Goal: Transaction & Acquisition: Book appointment/travel/reservation

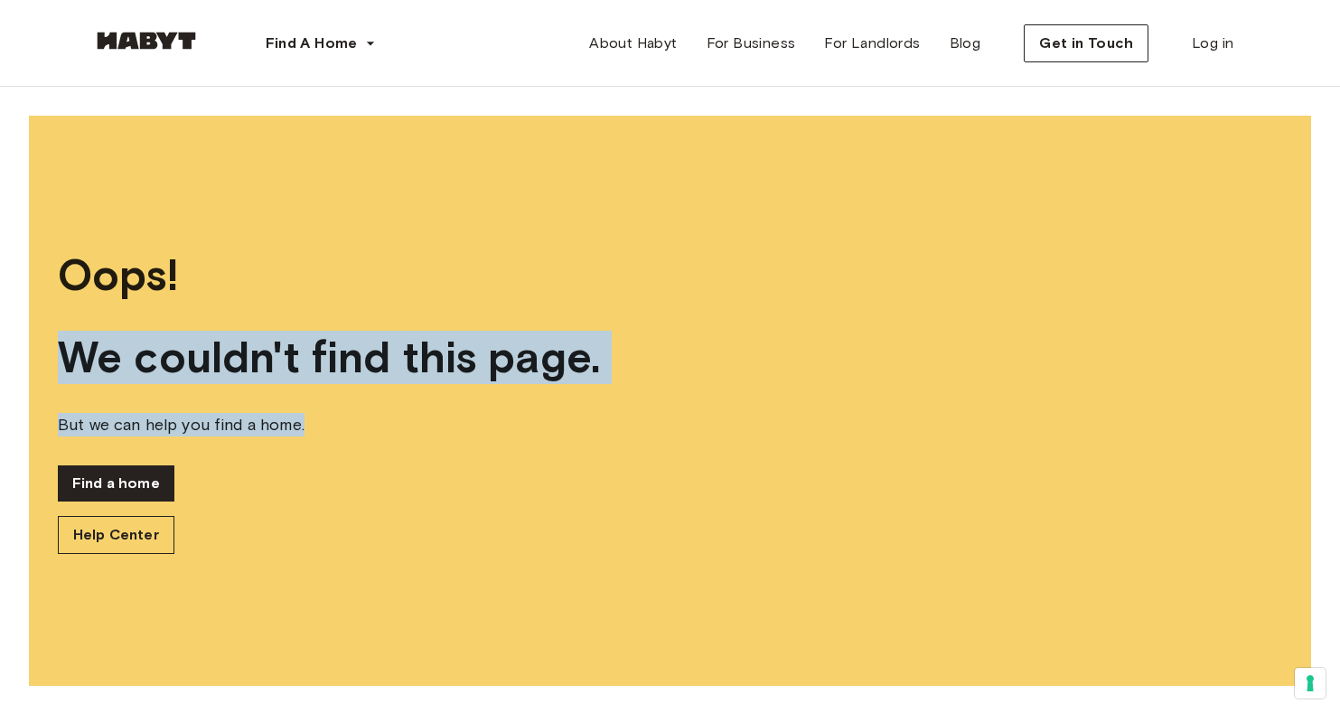
drag, startPoint x: 370, startPoint y: 323, endPoint x: 597, endPoint y: 442, distance: 256.2
click at [598, 442] on div "Oops! We couldn't find this page. But we can help you find a home. Find a home …" at bounding box center [670, 401] width 1282 height 570
click at [597, 442] on div "Oops! We couldn't find this page. But we can help you find a home. Find a home …" at bounding box center [670, 401] width 1282 height 570
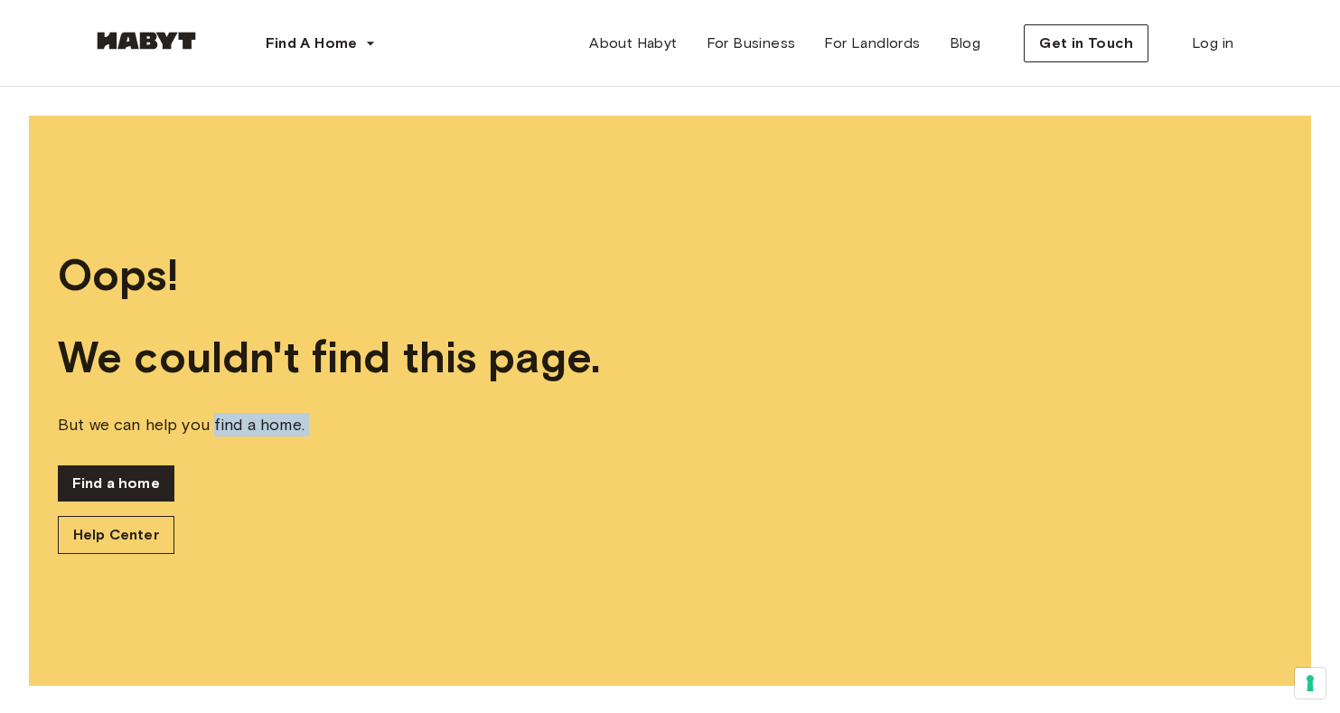
drag, startPoint x: 213, startPoint y: 418, endPoint x: 407, endPoint y: 454, distance: 196.5
click at [407, 454] on div "Oops! We couldn't find this page. But we can help you find a home. Find a home …" at bounding box center [670, 401] width 1282 height 570
click at [405, 454] on div "Oops! We couldn't find this page. But we can help you find a home. Find a home …" at bounding box center [670, 401] width 1282 height 570
click at [143, 486] on link "Find a home" at bounding box center [116, 483] width 117 height 36
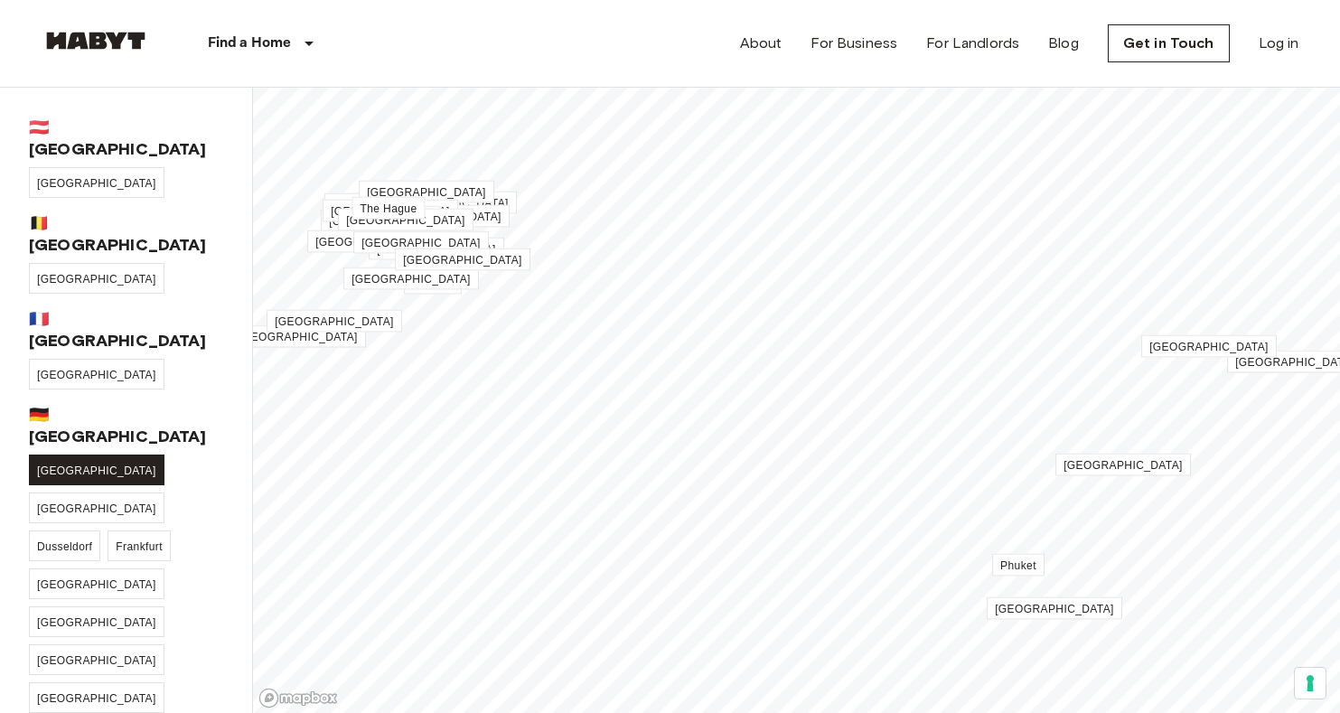
click at [67, 454] on link "[GEOGRAPHIC_DATA]" at bounding box center [97, 469] width 136 height 31
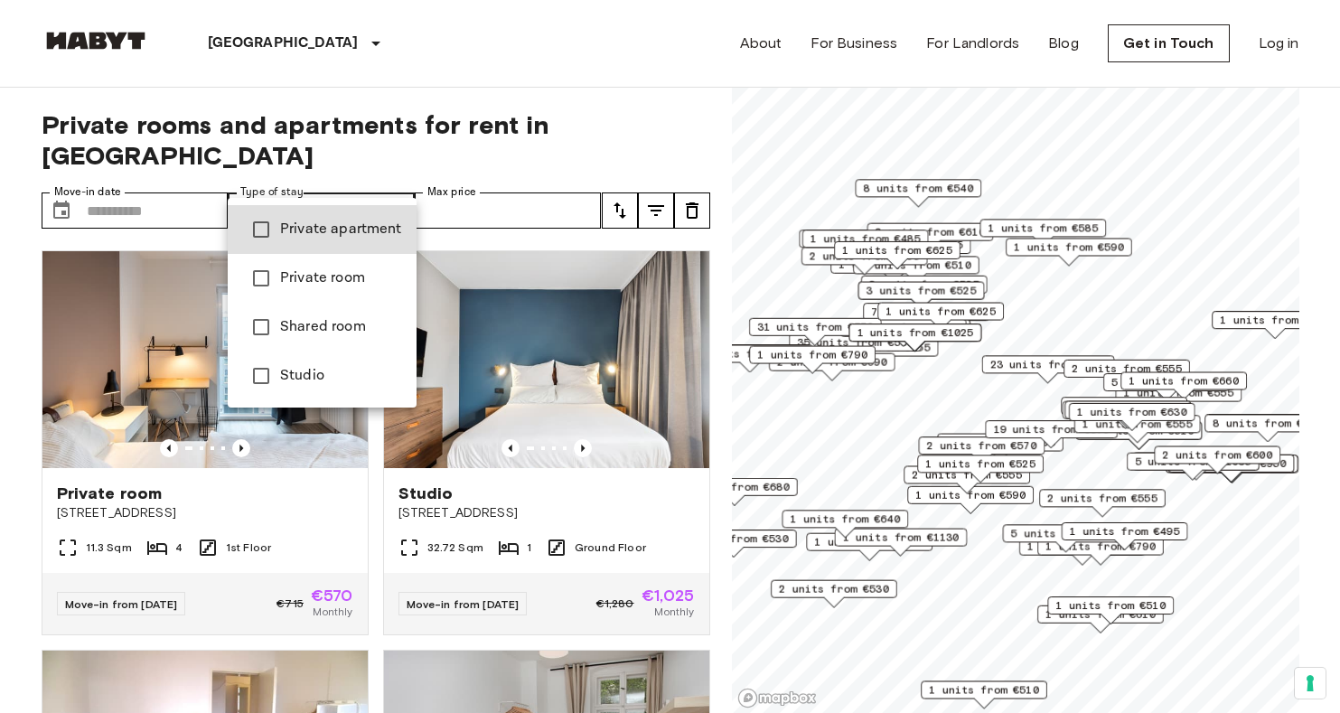
click at [331, 367] on span "Studio" at bounding box center [341, 376] width 122 height 22
type input "******"
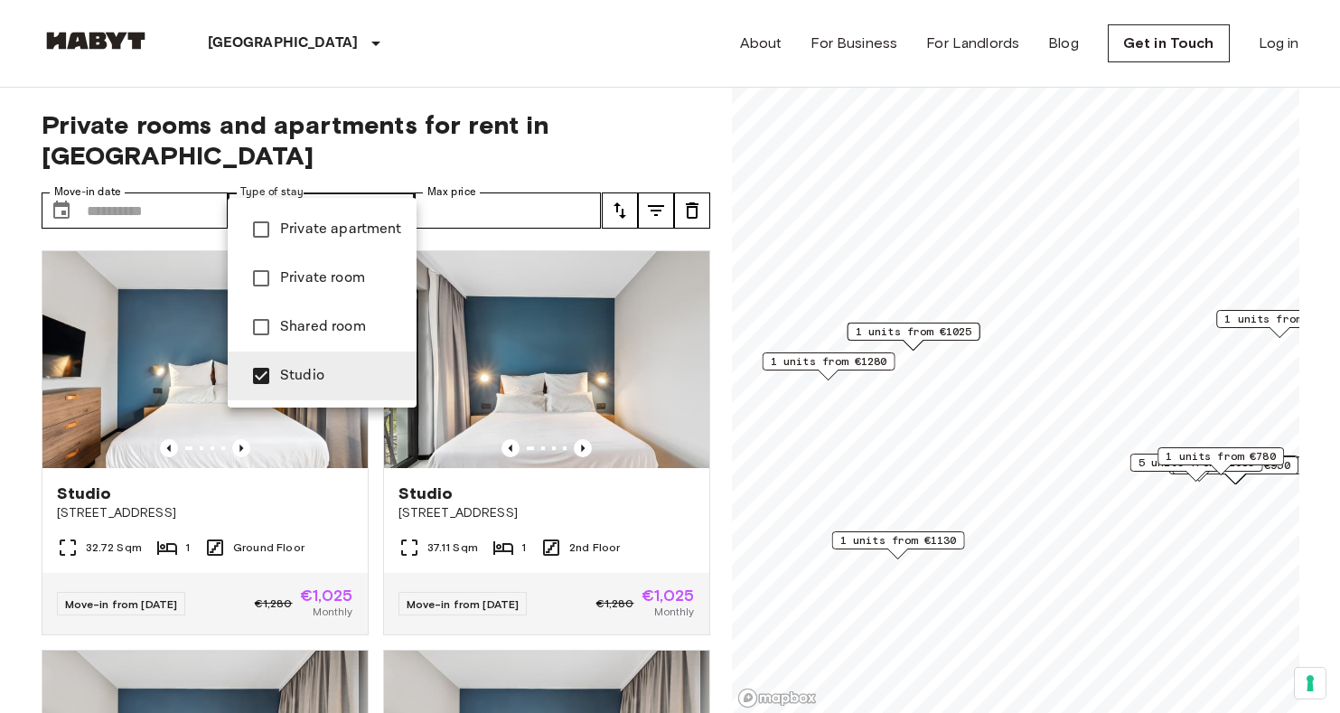
click at [492, 126] on div at bounding box center [670, 356] width 1340 height 713
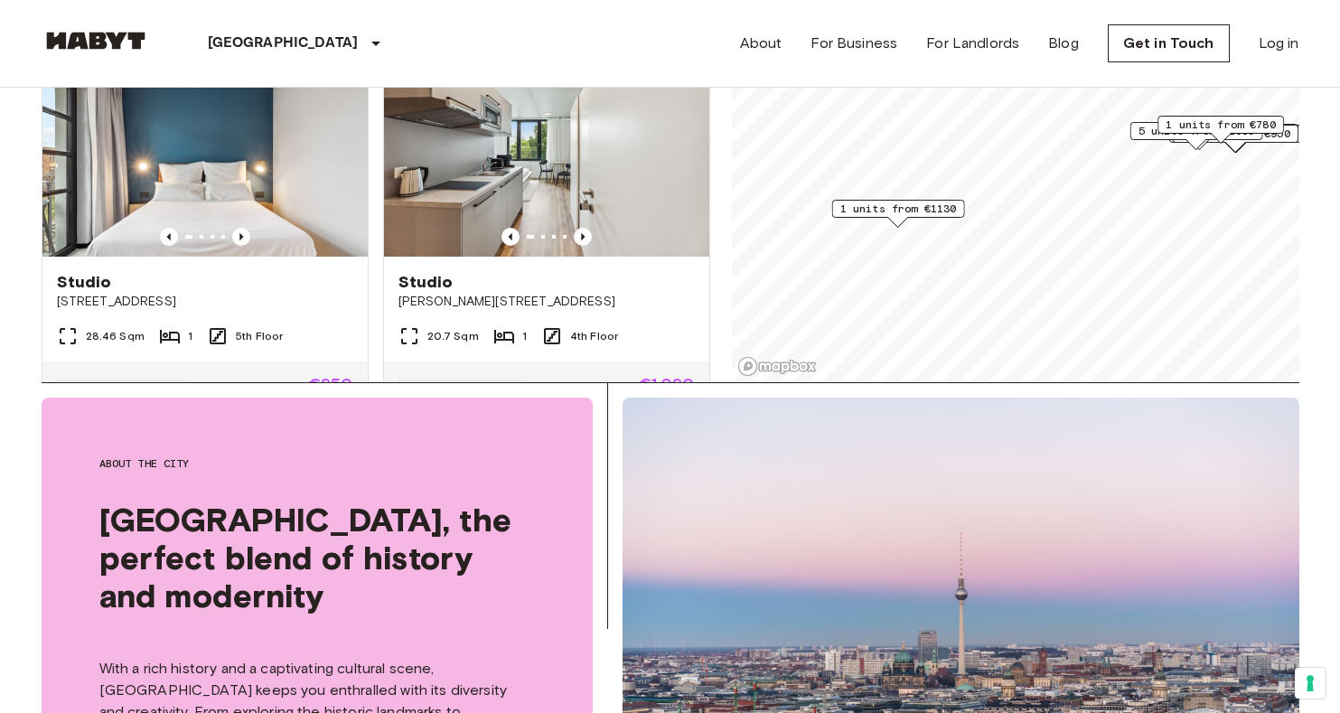
scroll to position [4705, 0]
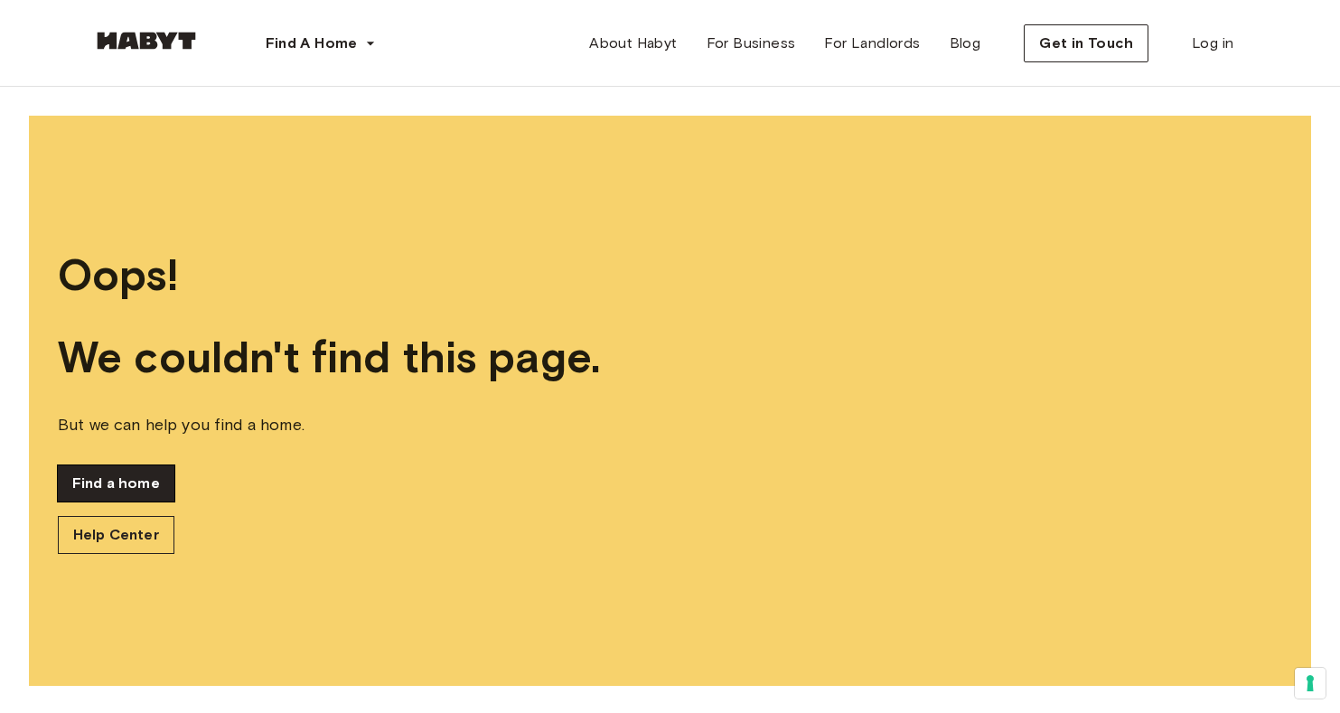
click at [150, 469] on link "Find a home" at bounding box center [116, 483] width 117 height 36
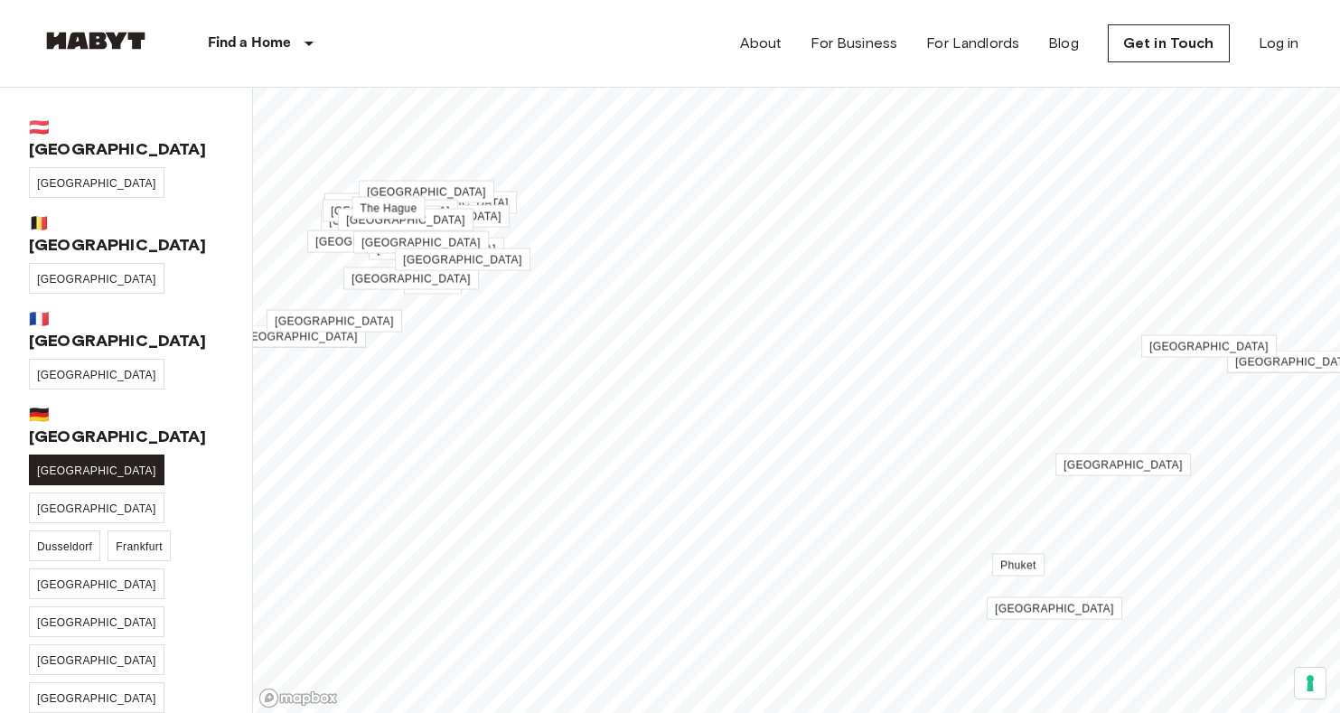
click at [59, 464] on span "[GEOGRAPHIC_DATA]" at bounding box center [96, 470] width 119 height 13
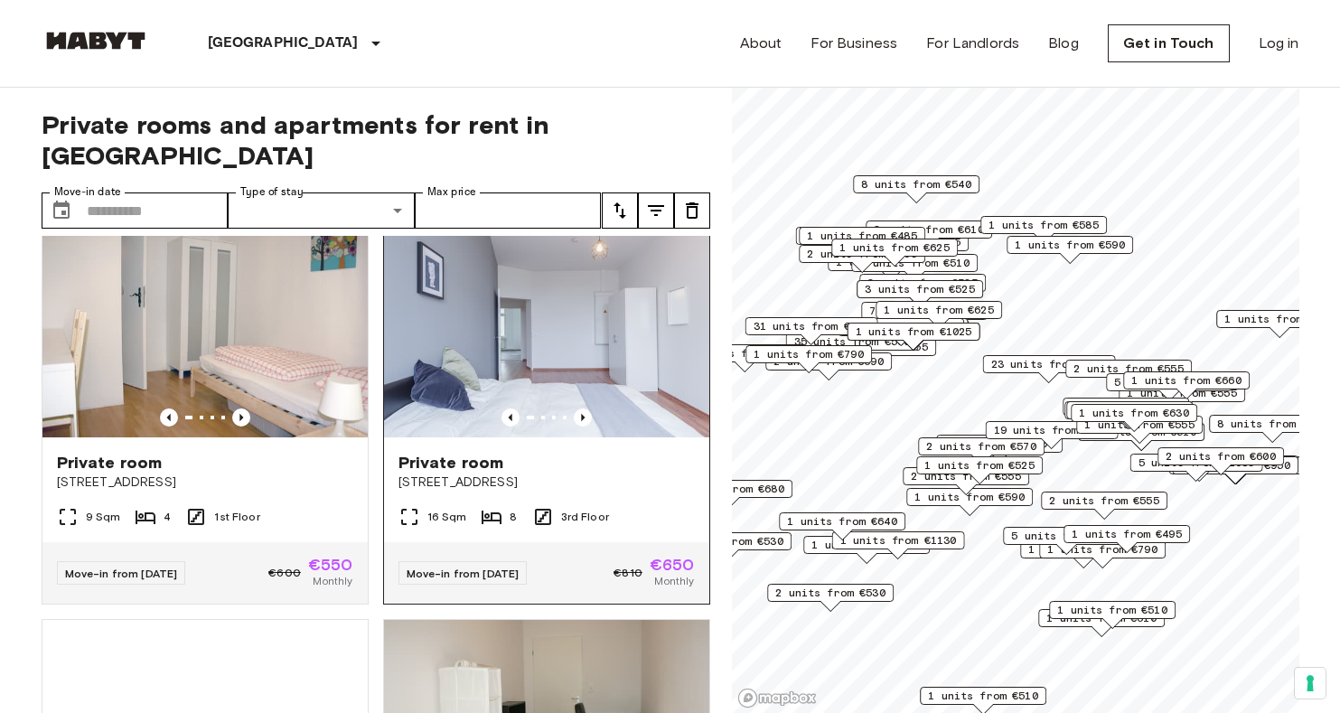
scroll to position [820, 0]
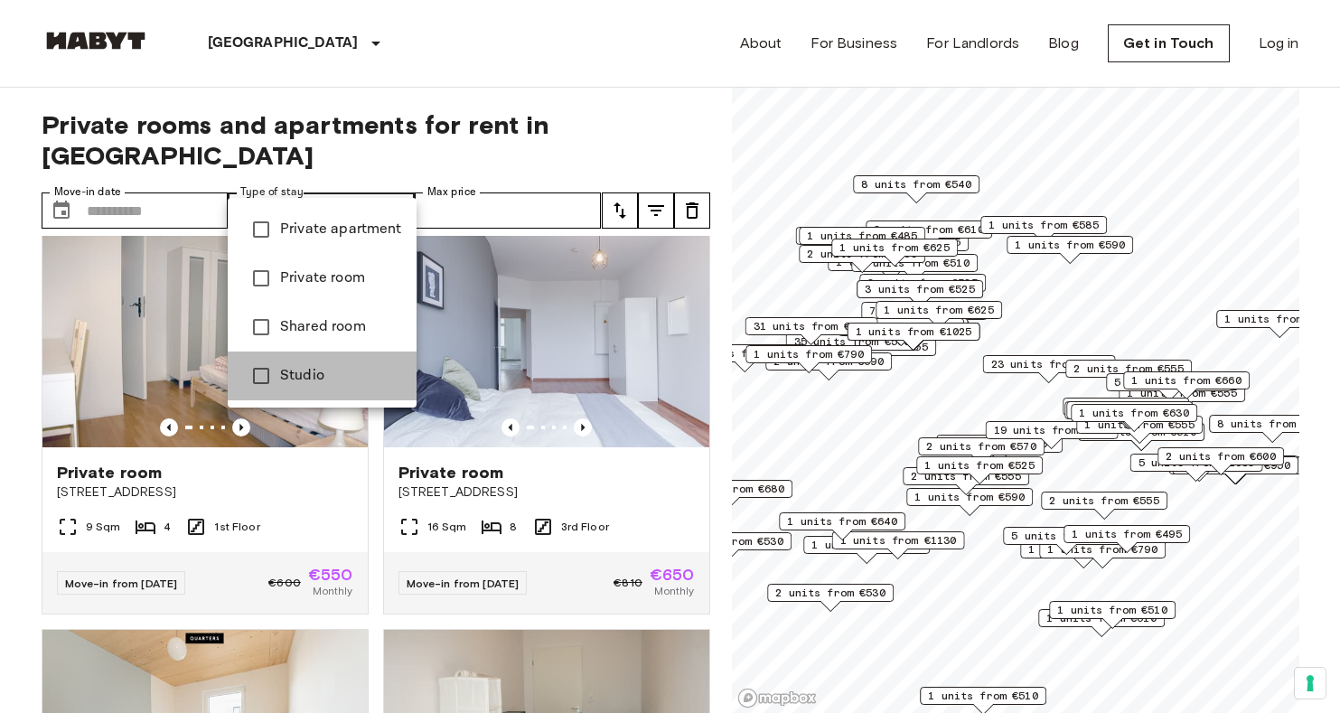
click at [327, 376] on span "Studio" at bounding box center [341, 376] width 122 height 22
type input "******"
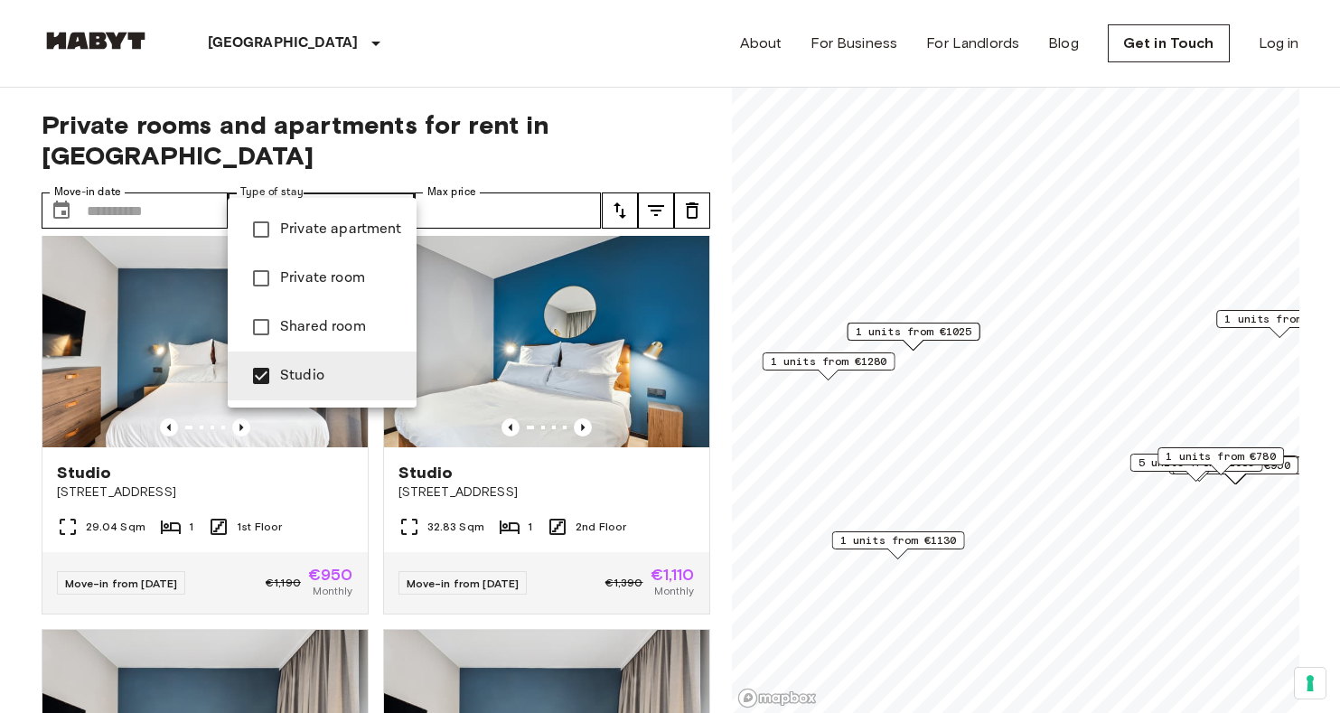
click at [456, 98] on div at bounding box center [670, 356] width 1340 height 713
